Goal: Consume media (video, audio)

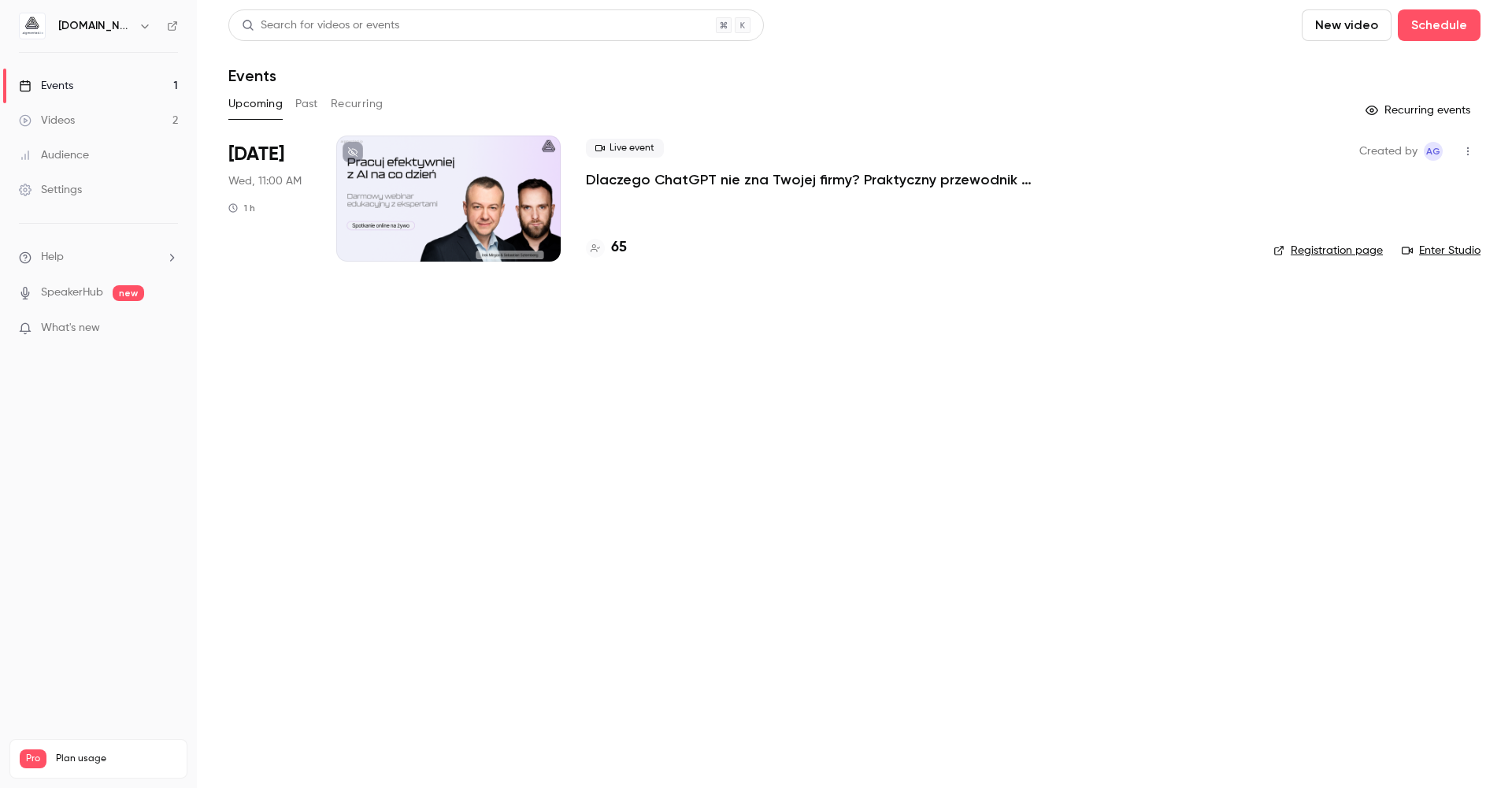
click at [114, 122] on link "Videos 2" at bounding box center [98, 121] width 197 height 35
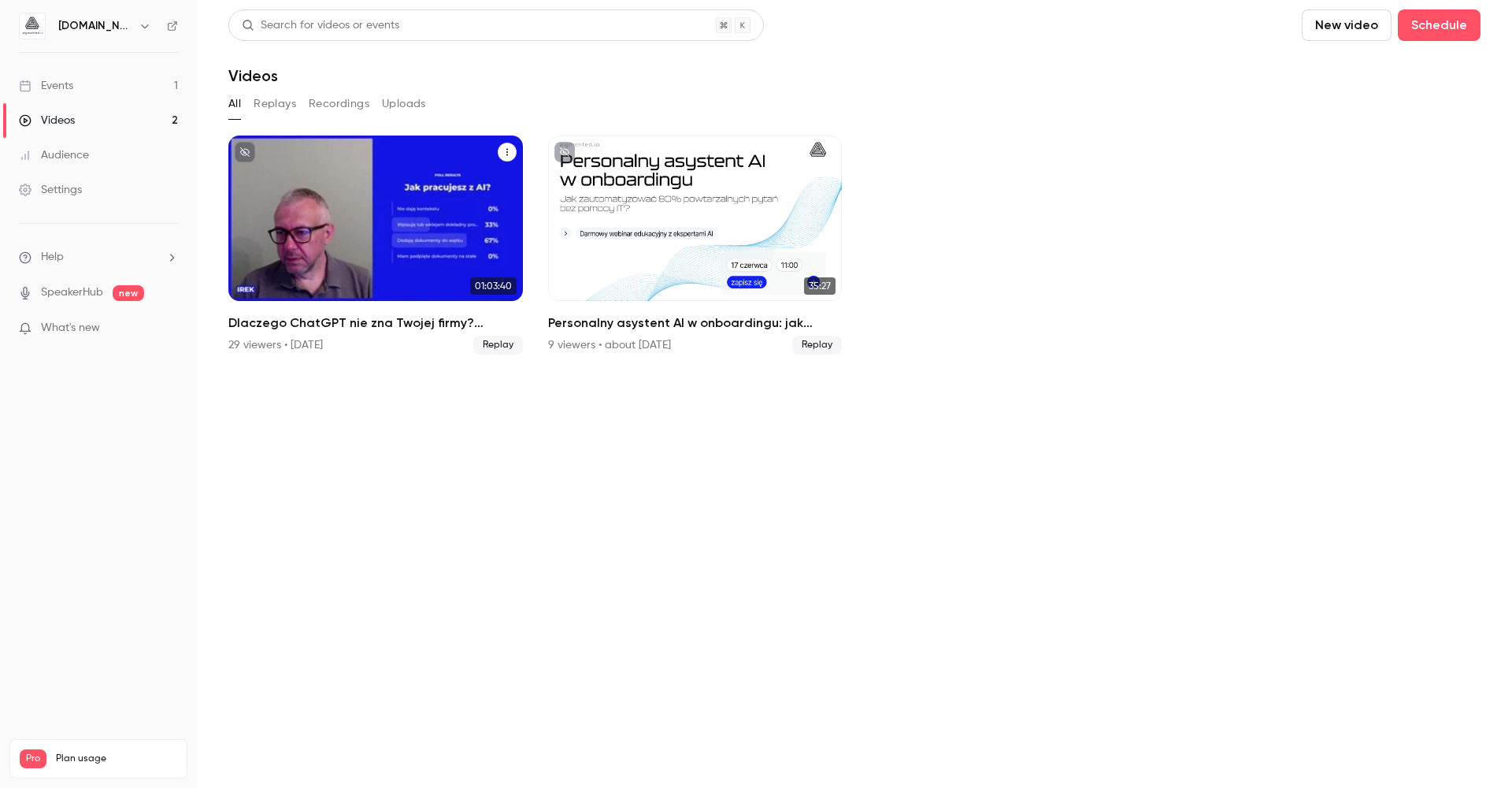
click at [368, 320] on h2 "Dlaczego ChatGPT nie zna Twojej firmy? Praktyczny przewodnik przygotowania wied…" at bounding box center [375, 323] width 294 height 19
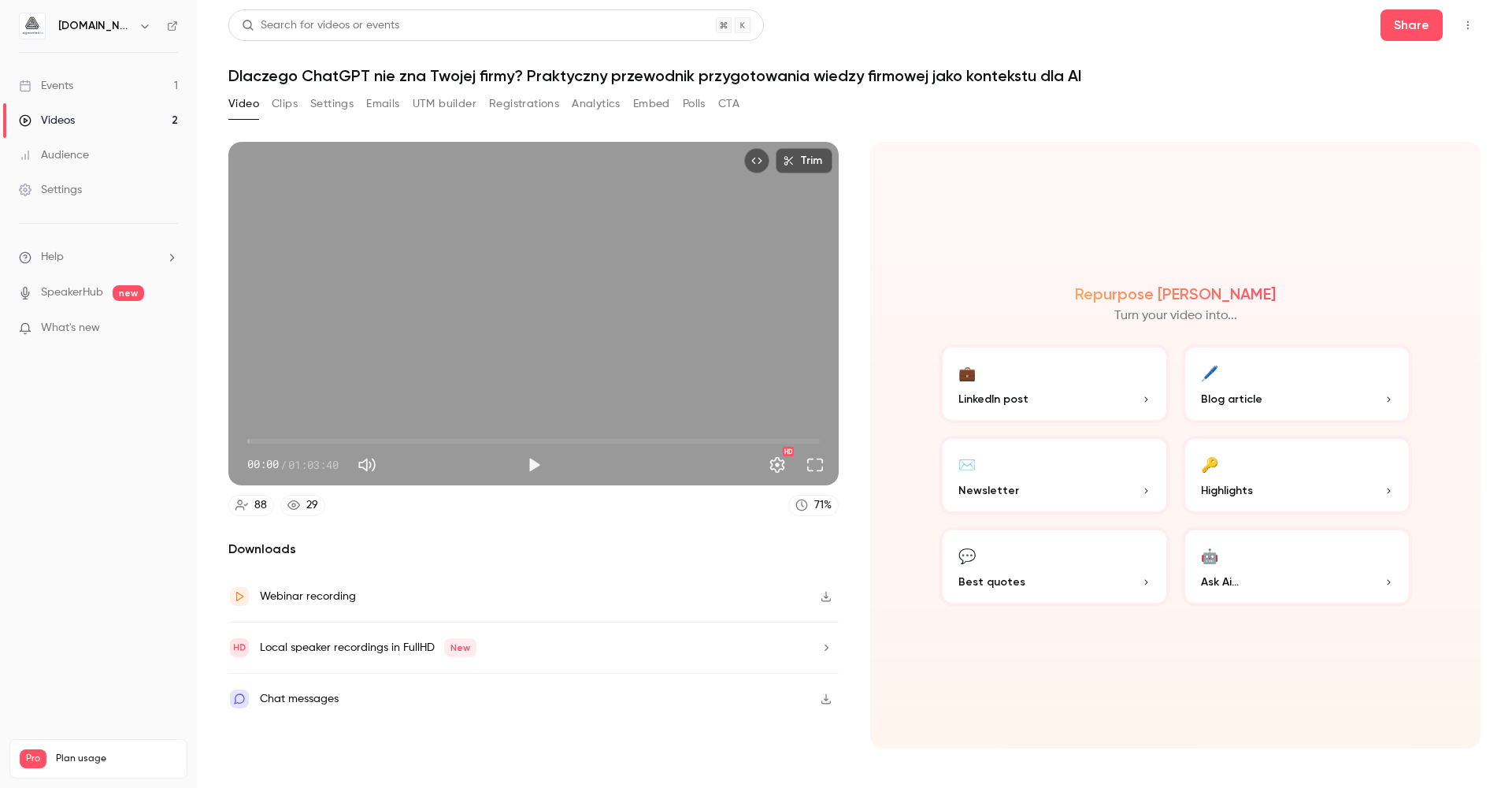
click at [70, 92] on div "Events" at bounding box center [46, 86] width 54 height 16
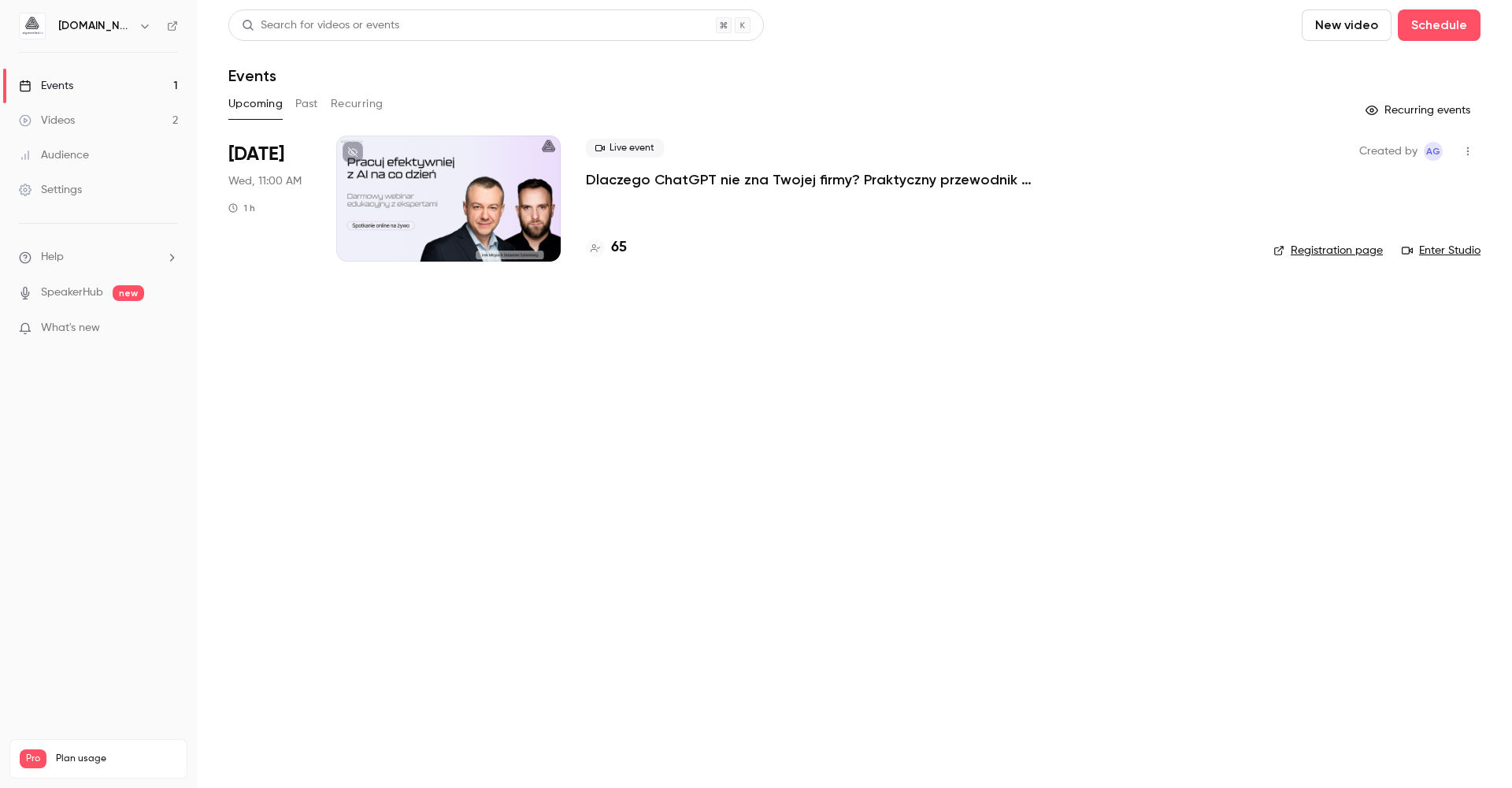
click at [1437, 249] on link "Enter Studio" at bounding box center [1441, 250] width 79 height 16
click at [1445, 253] on link "Enter Studio" at bounding box center [1441, 250] width 79 height 16
